Goal: Navigation & Orientation: Find specific page/section

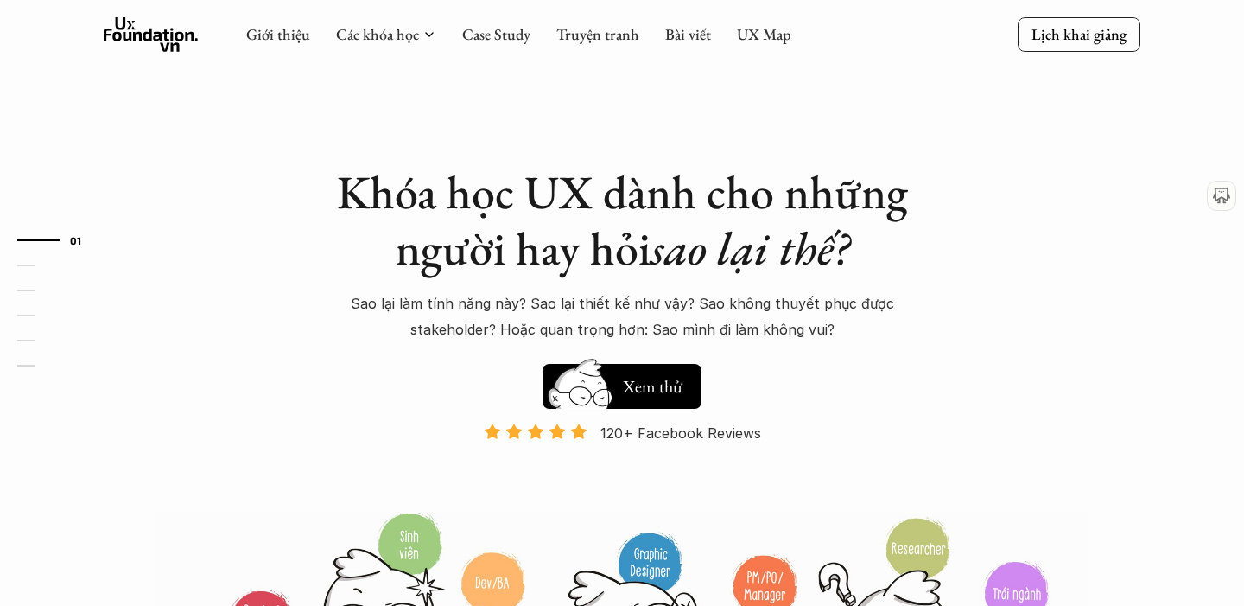
click at [518, 36] on link "Case Study" at bounding box center [496, 34] width 68 height 20
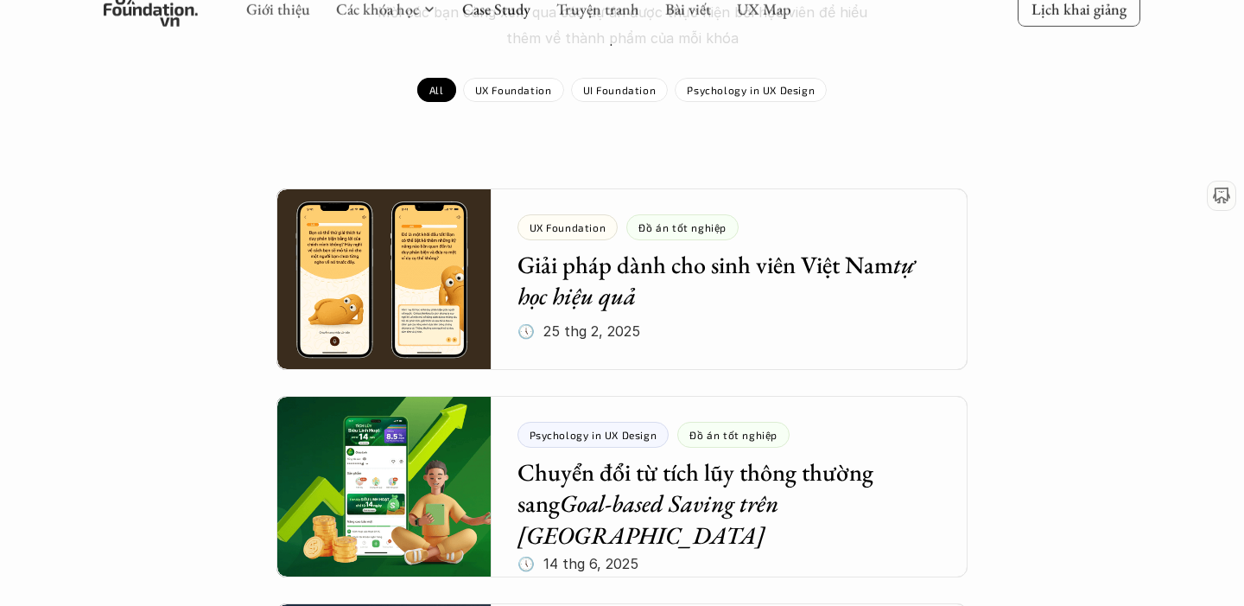
scroll to position [118, 0]
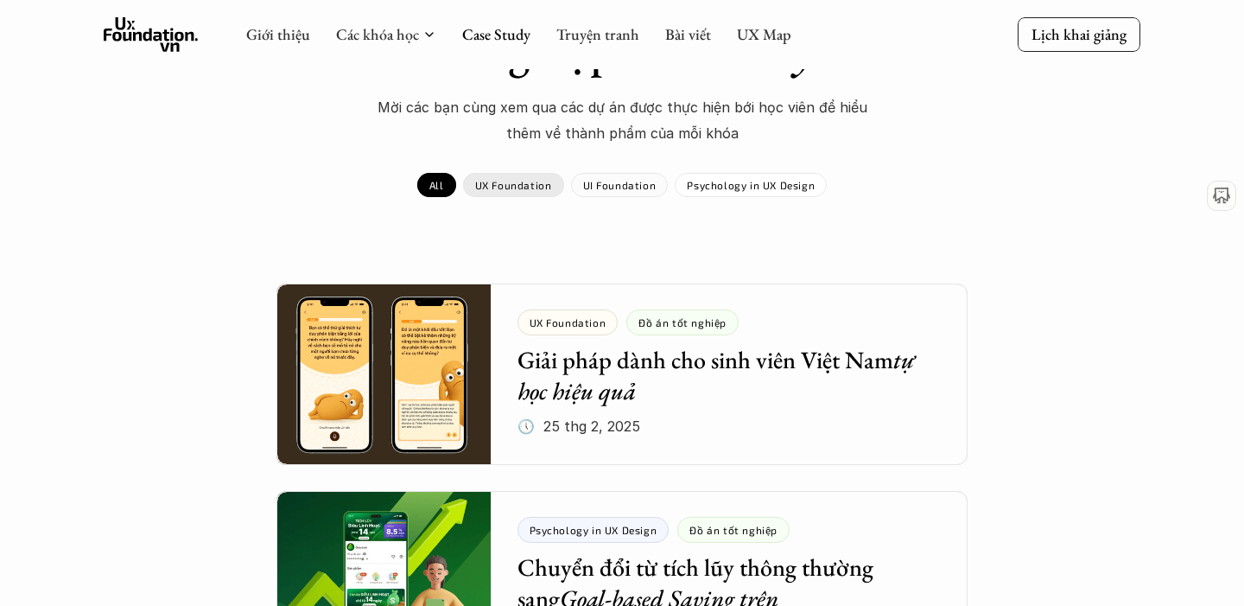
click at [628, 190] on p "UI Foundation" at bounding box center [619, 185] width 73 height 12
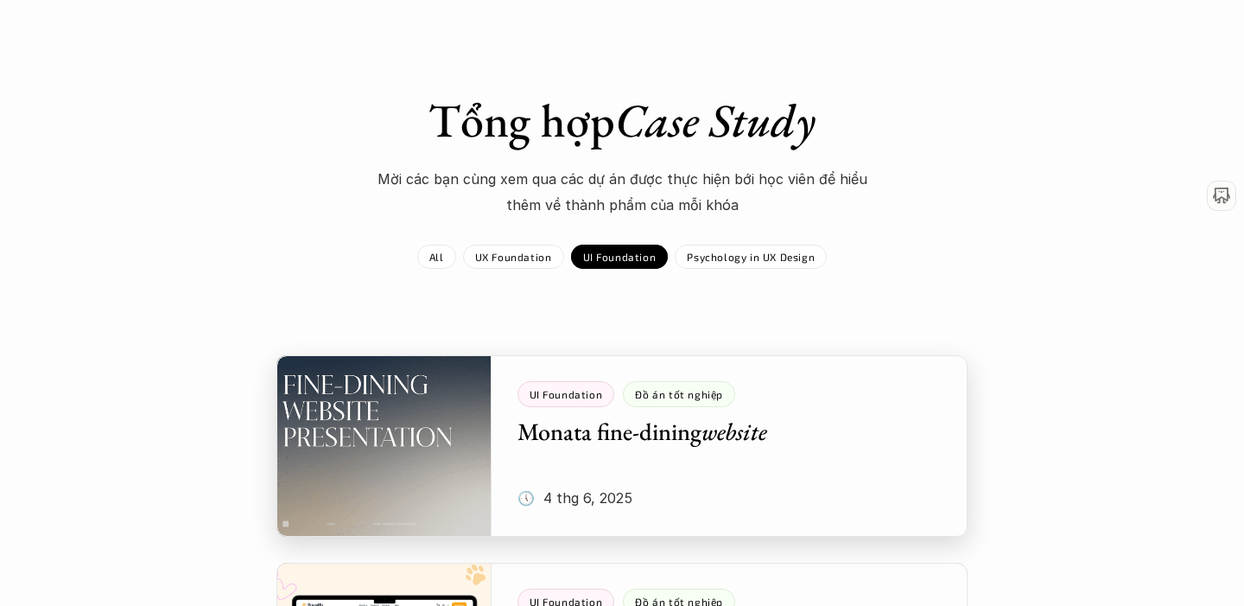
scroll to position [235, 0]
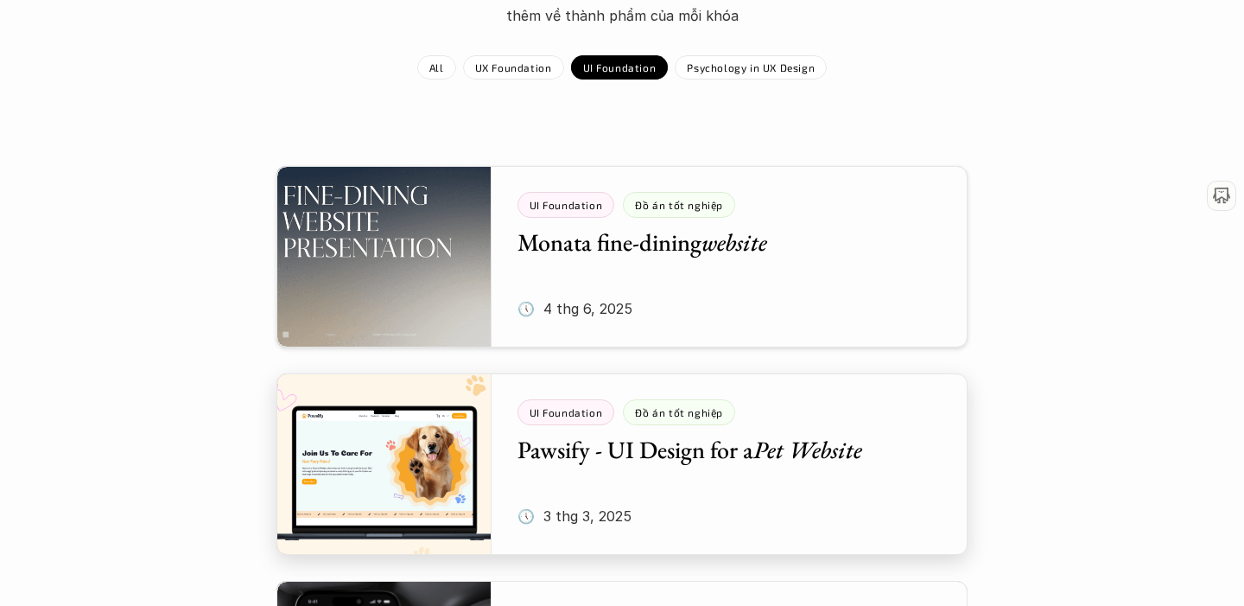
click at [599, 461] on div at bounding box center [622, 463] width 691 height 181
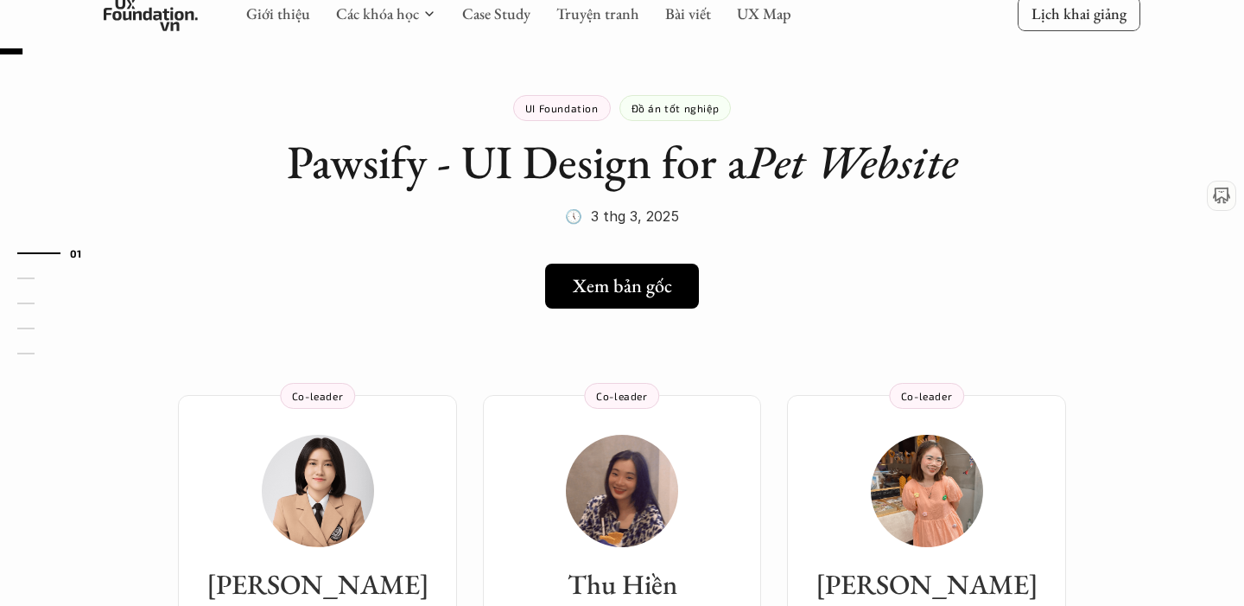
scroll to position [50, 0]
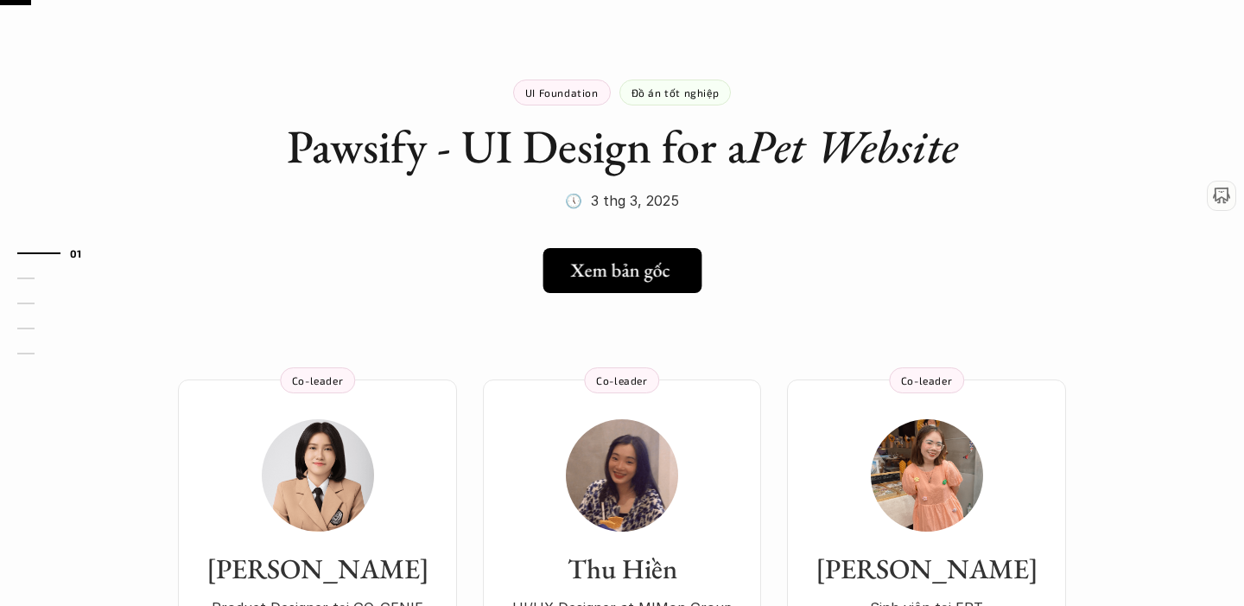
click at [641, 273] on h5 "Xem bản gốc" at bounding box center [619, 270] width 99 height 22
